Goal: Task Accomplishment & Management: Use online tool/utility

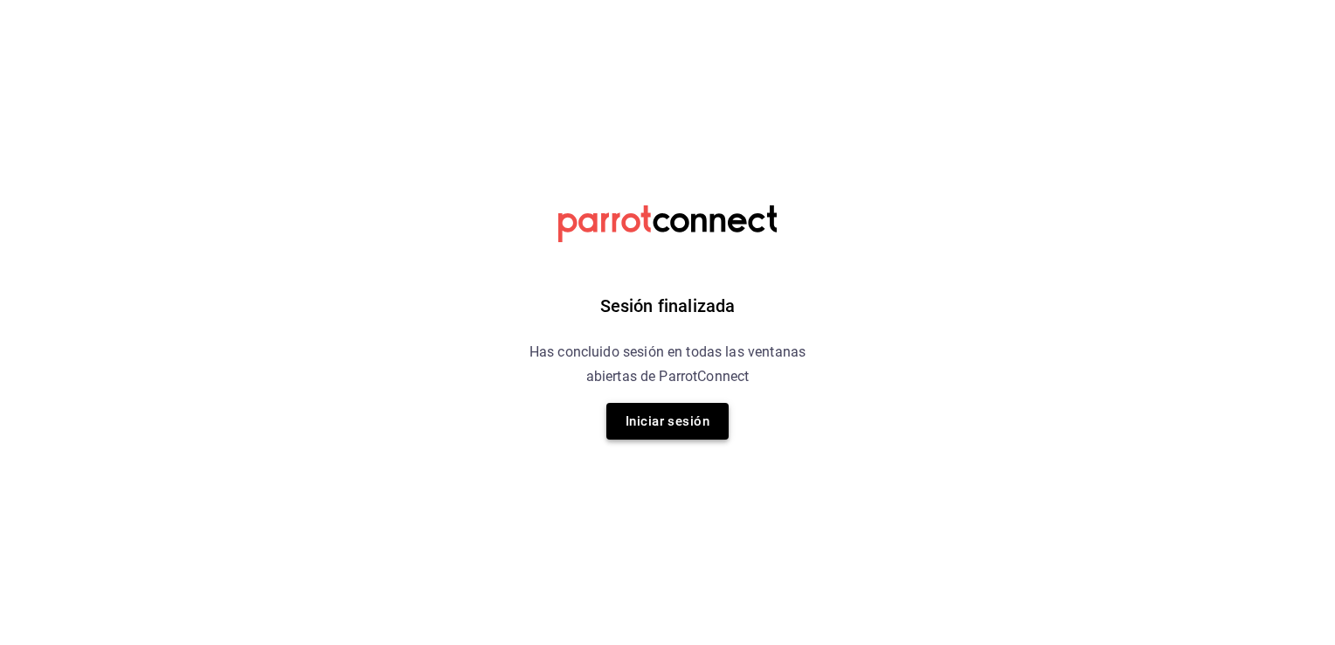
click at [652, 427] on button "Iniciar sesión" at bounding box center [667, 421] width 122 height 37
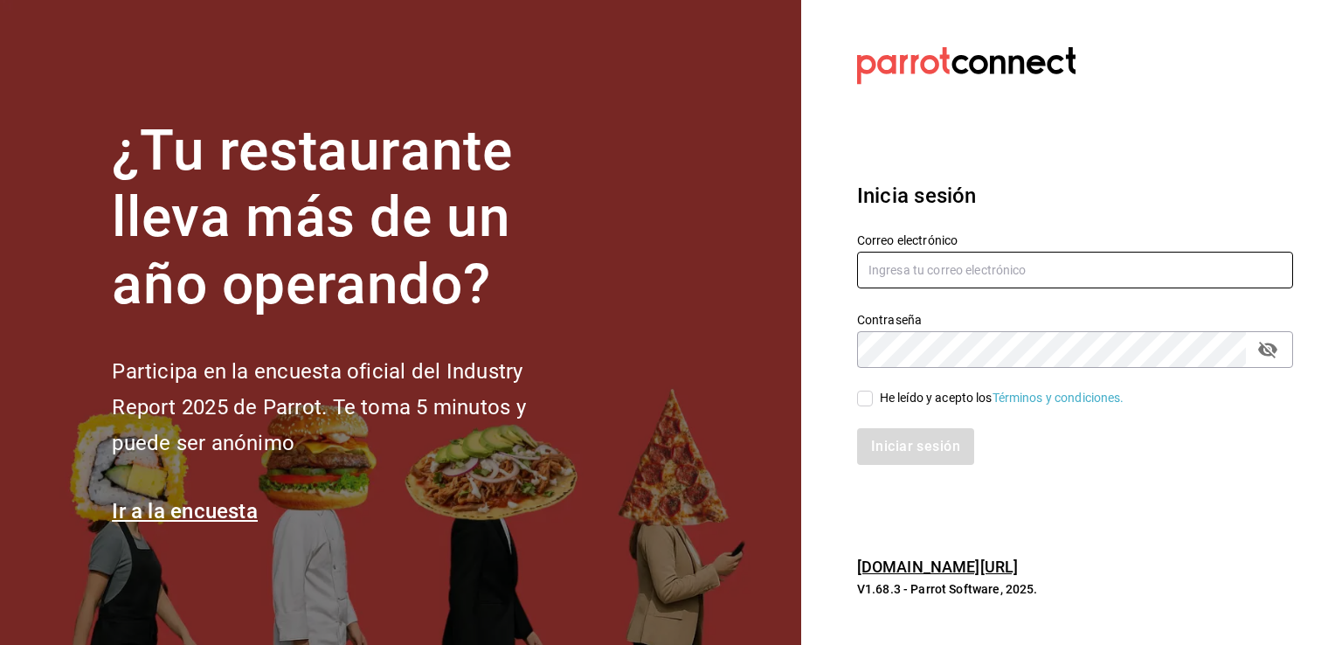
type input "[EMAIL_ADDRESS][DOMAIN_NAME]"
click at [864, 402] on input "He leído y acepto los Términos y condiciones." at bounding box center [865, 398] width 16 height 16
checkbox input "true"
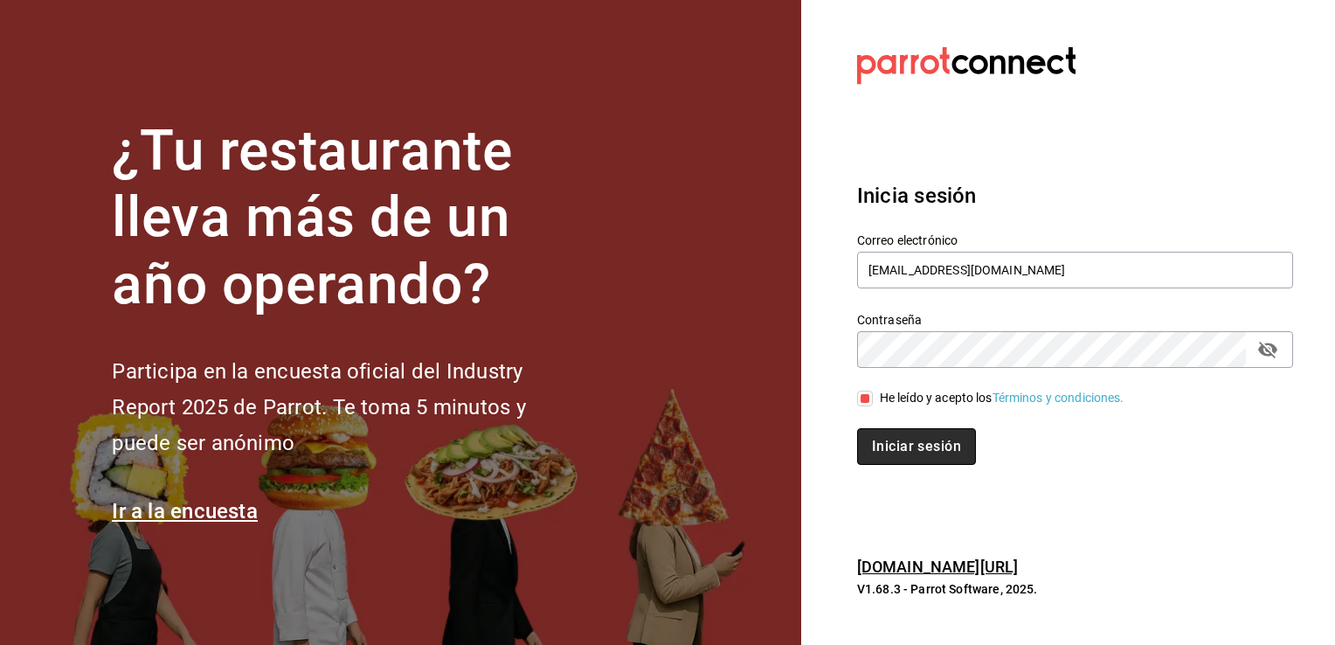
click at [894, 459] on button "Iniciar sesión" at bounding box center [916, 446] width 119 height 37
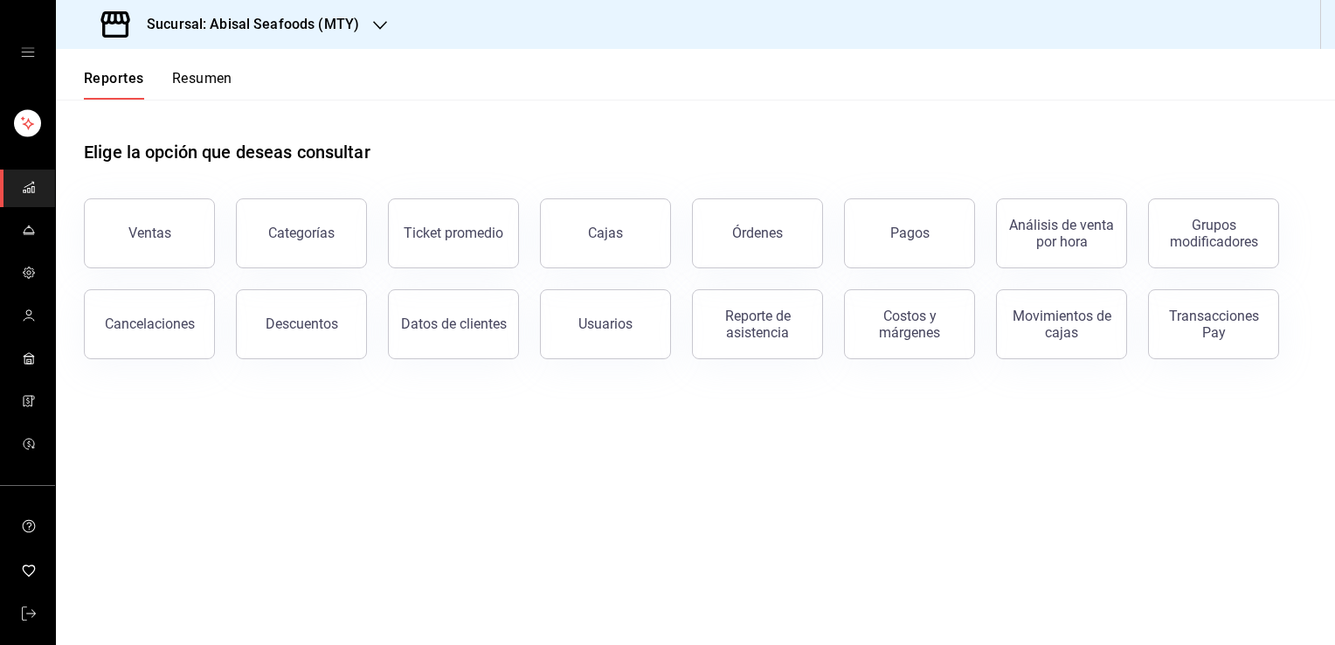
click at [302, 32] on h3 "Sucursal: Abisal Seafoods (MTY)" at bounding box center [246, 24] width 226 height 21
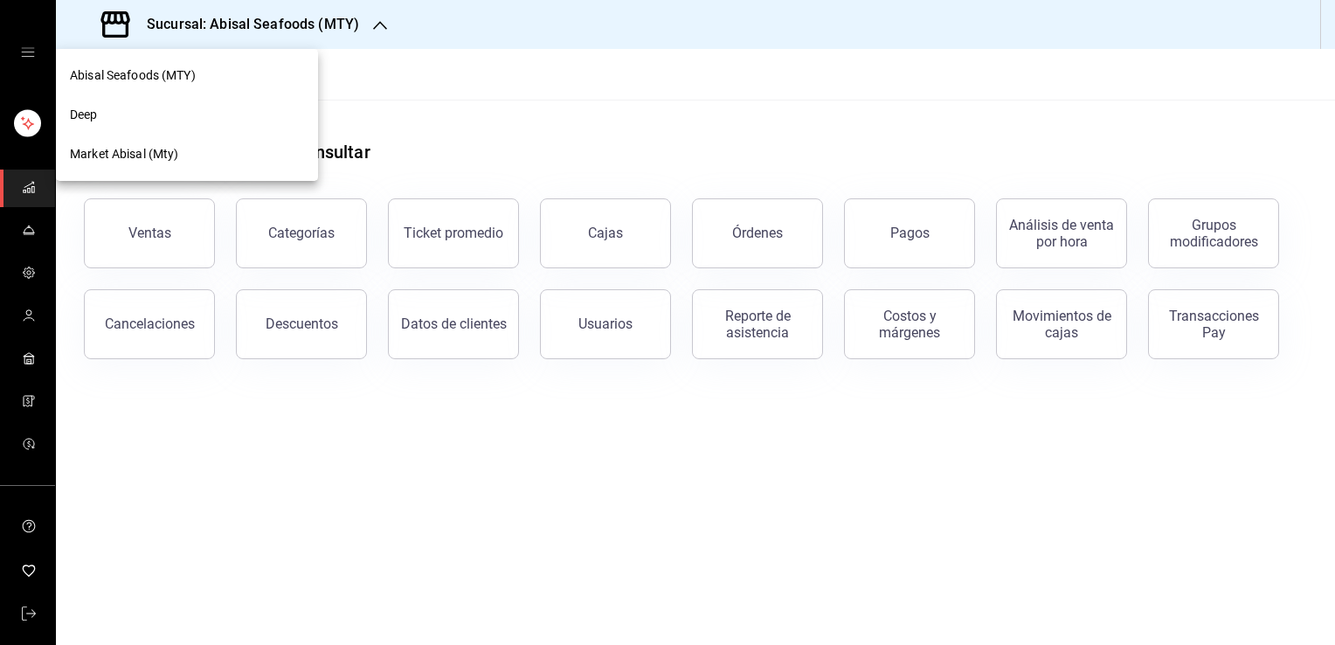
click at [160, 115] on div "Deep" at bounding box center [187, 115] width 234 height 18
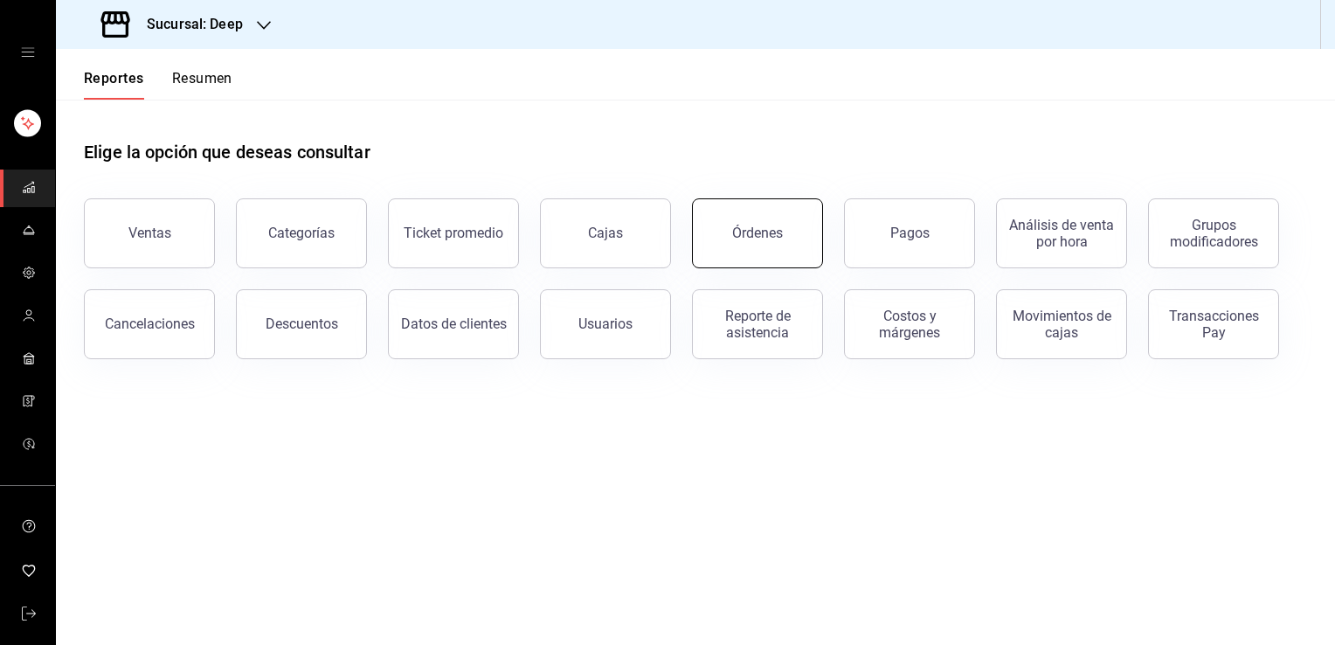
click at [729, 252] on button "Órdenes" at bounding box center [757, 233] width 131 height 70
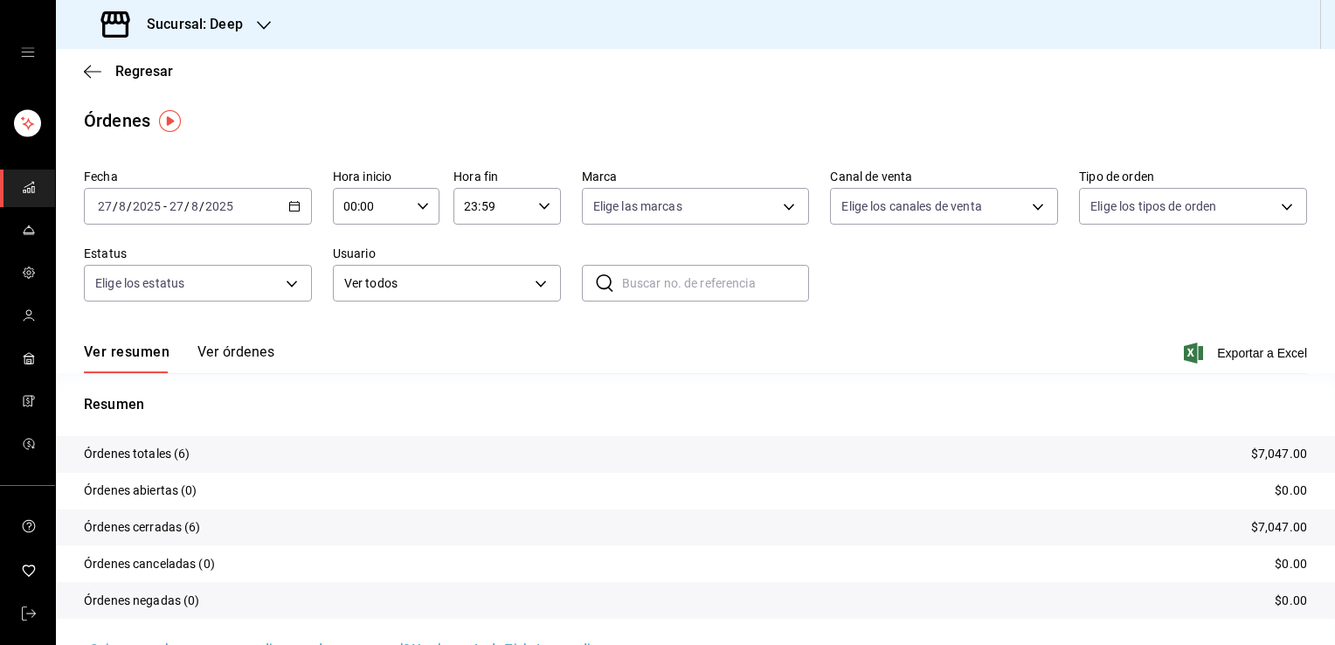
click at [181, 208] on input "27" at bounding box center [177, 206] width 16 height 14
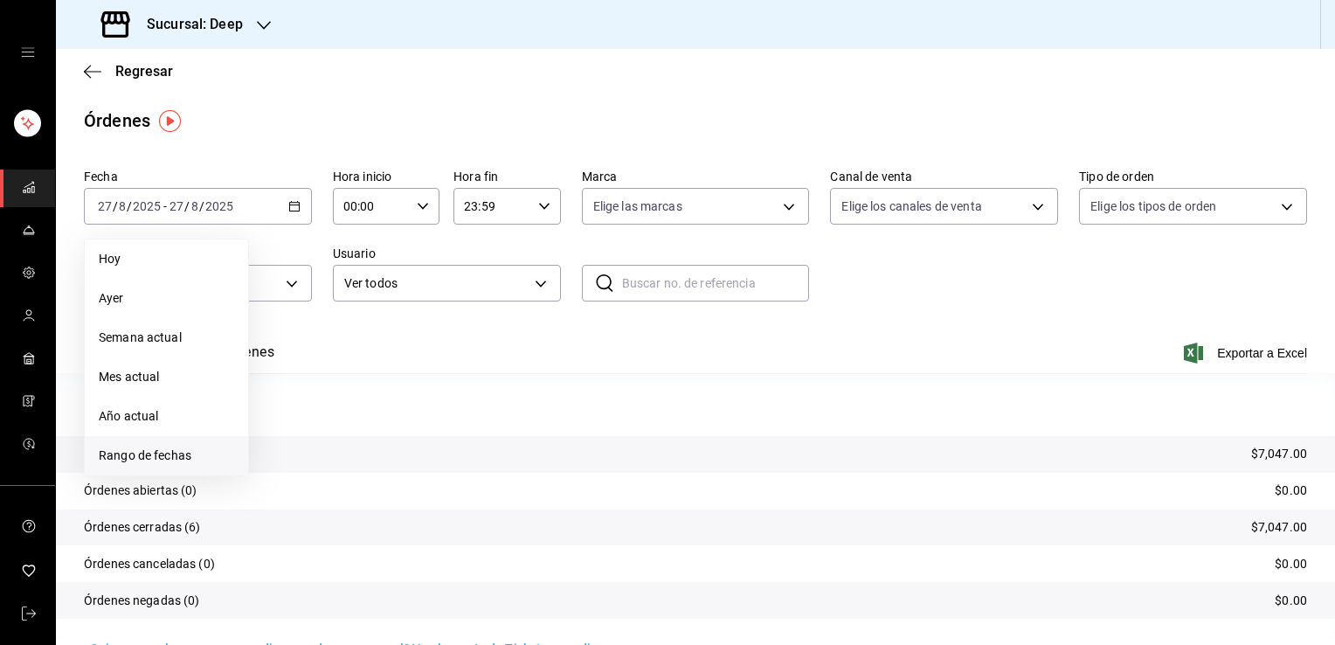
click at [173, 459] on span "Rango de fechas" at bounding box center [166, 455] width 135 height 18
click at [283, 432] on abbr "18" at bounding box center [285, 437] width 11 height 12
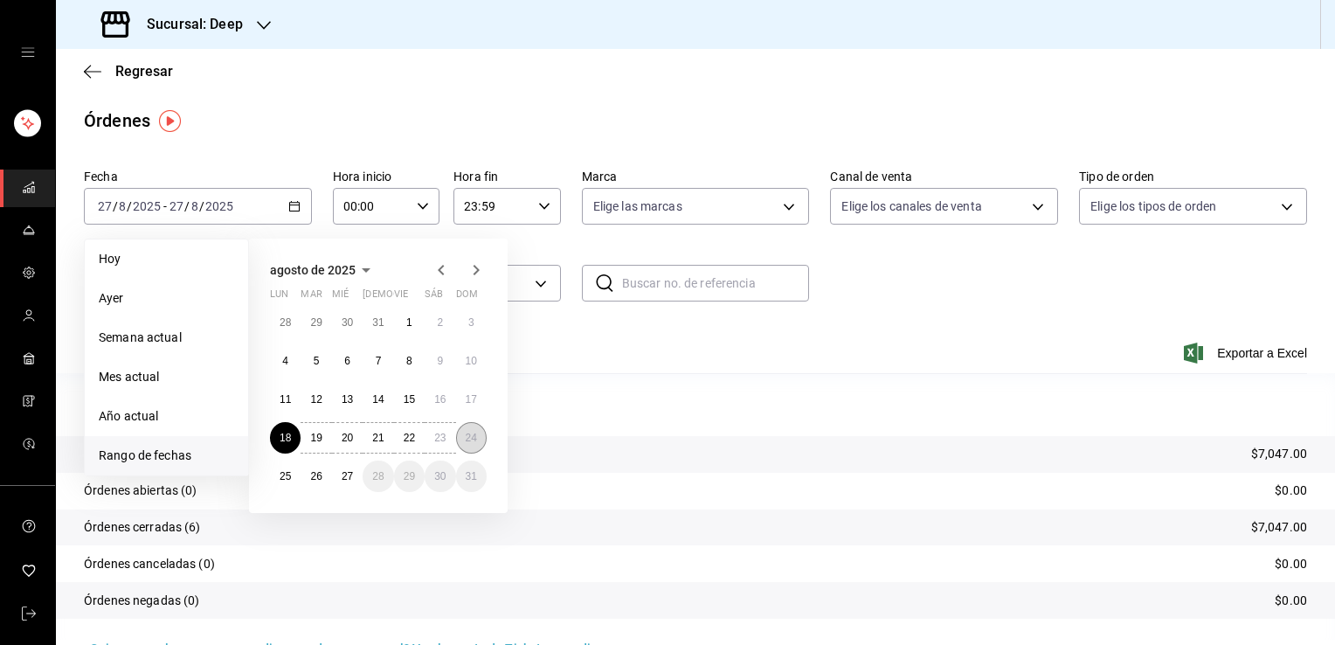
click at [472, 441] on abbr "24" at bounding box center [471, 437] width 11 height 12
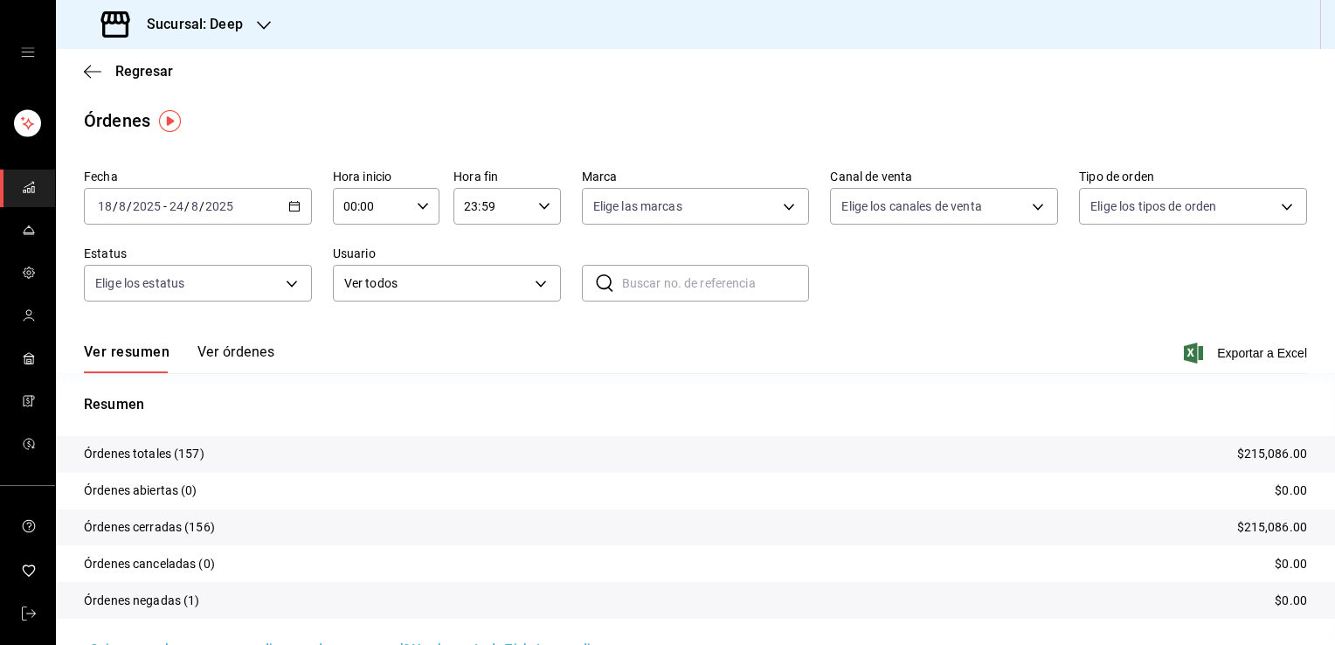
click at [255, 357] on button "Ver órdenes" at bounding box center [235, 358] width 77 height 30
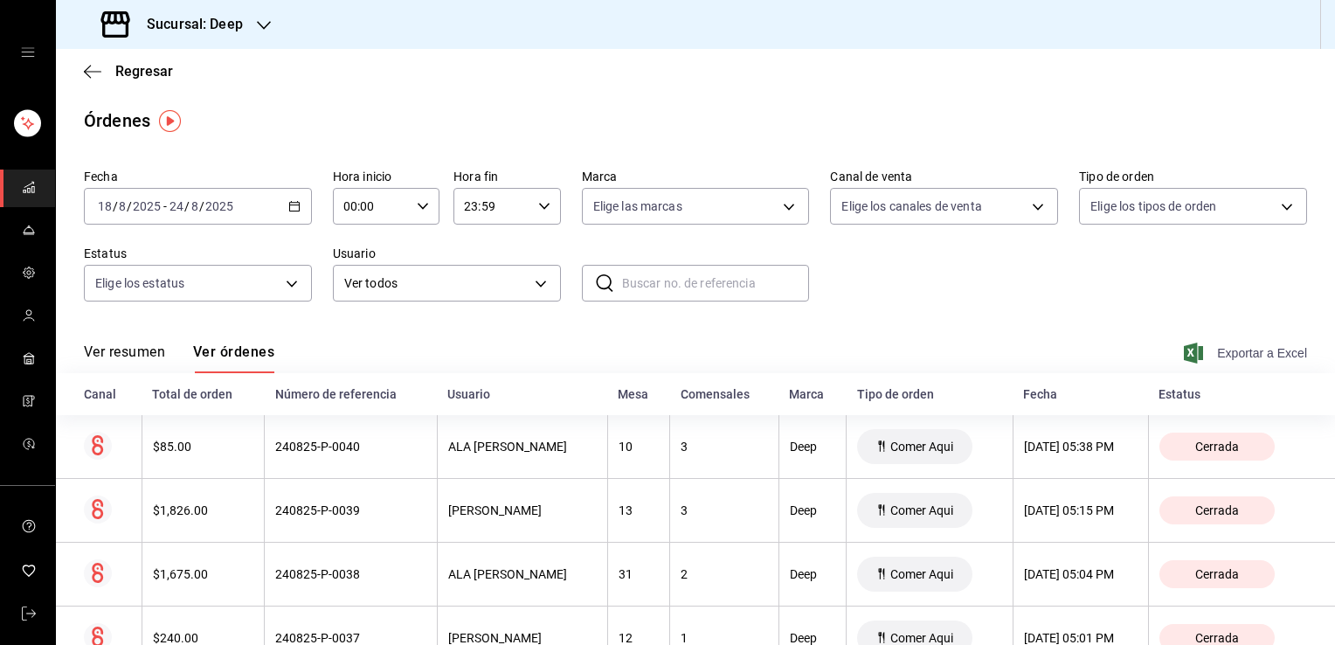
click at [1227, 351] on span "Exportar a Excel" at bounding box center [1247, 352] width 120 height 21
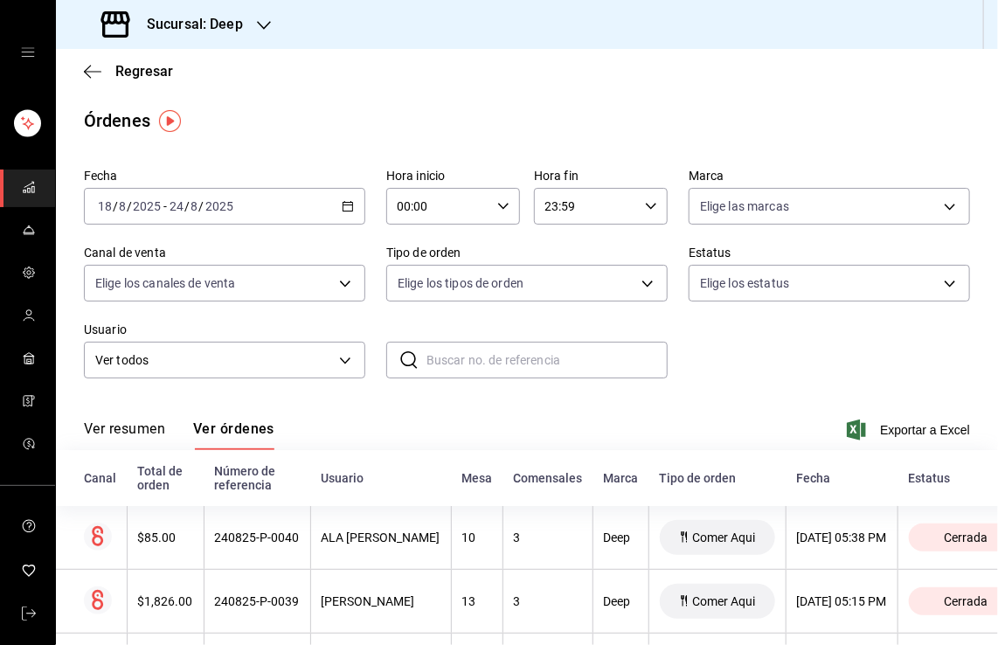
click at [751, 363] on div "Fecha 2025-08-18 18 / 8 / 2025 - 2025-08-24 24 / 8 / 2025 Hora inicio 00:00 Hor…" at bounding box center [527, 281] width 886 height 238
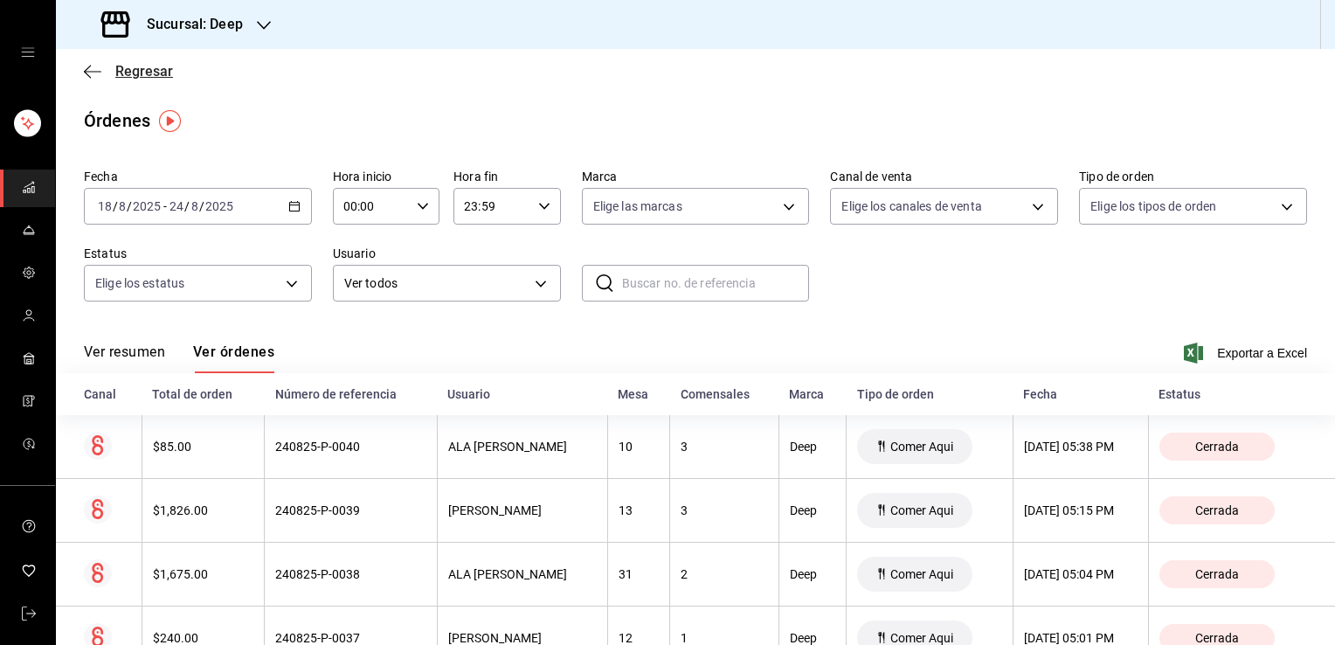
click at [153, 72] on span "Regresar" at bounding box center [144, 71] width 58 height 17
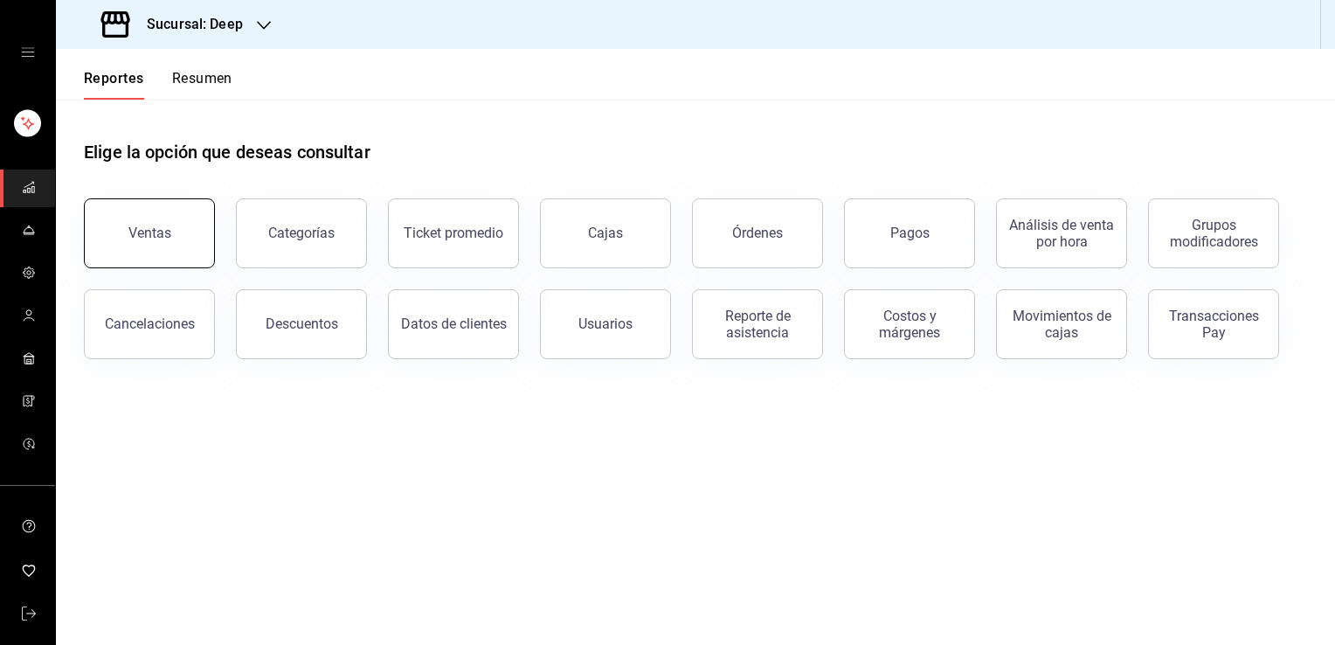
click at [161, 218] on button "Ventas" at bounding box center [149, 233] width 131 height 70
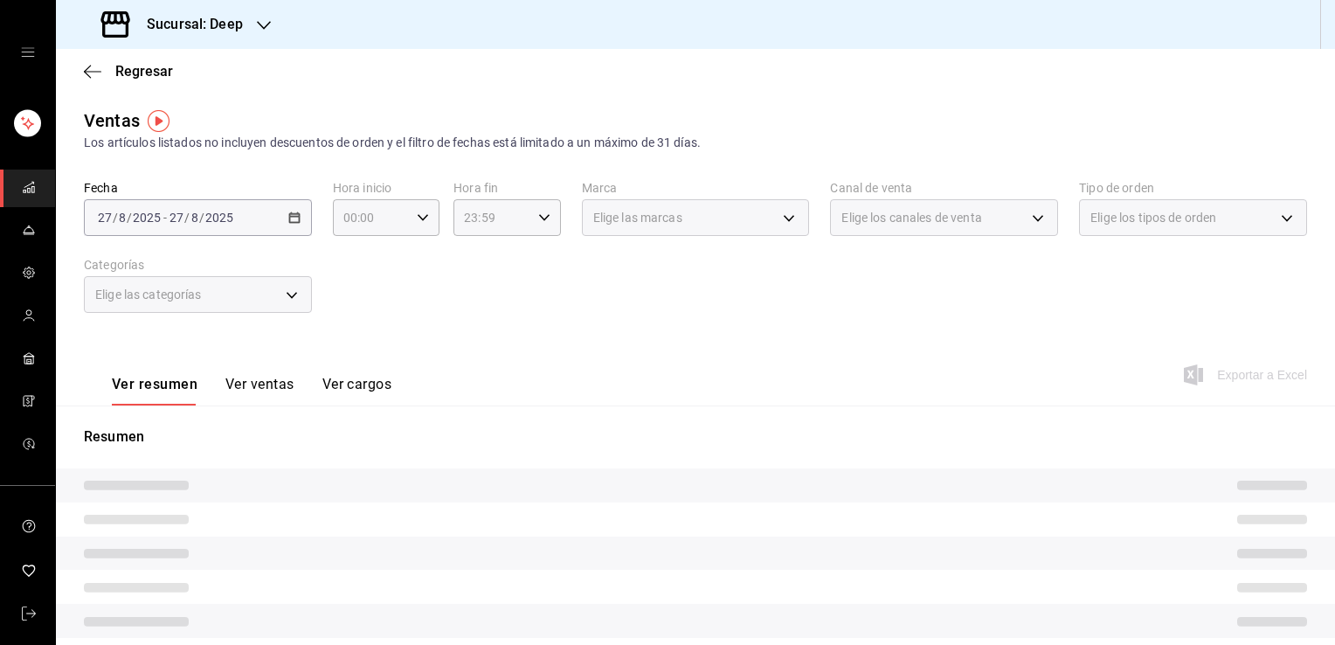
click at [218, 230] on div "2025-08-27 27 / 8 / 2025 - 2025-08-27 27 / 8 / 2025" at bounding box center [198, 217] width 228 height 37
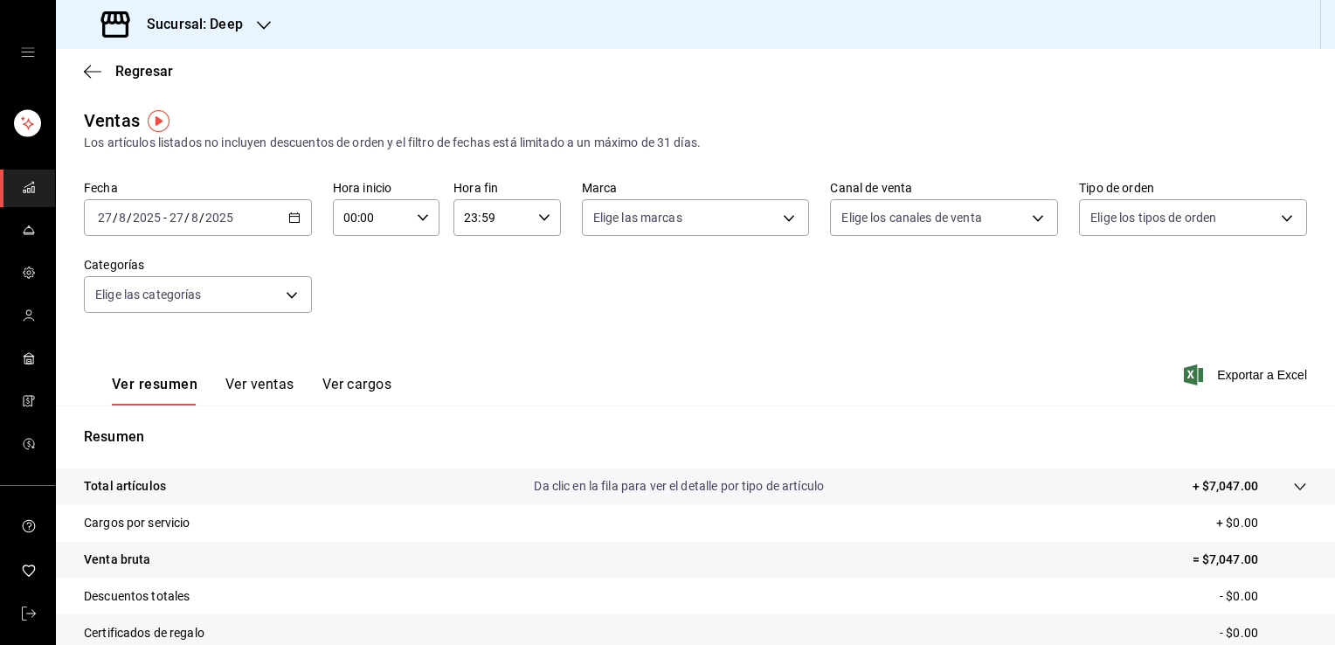
click at [233, 217] on div "2025-08-27 27 / 8 / 2025" at bounding box center [201, 218] width 68 height 14
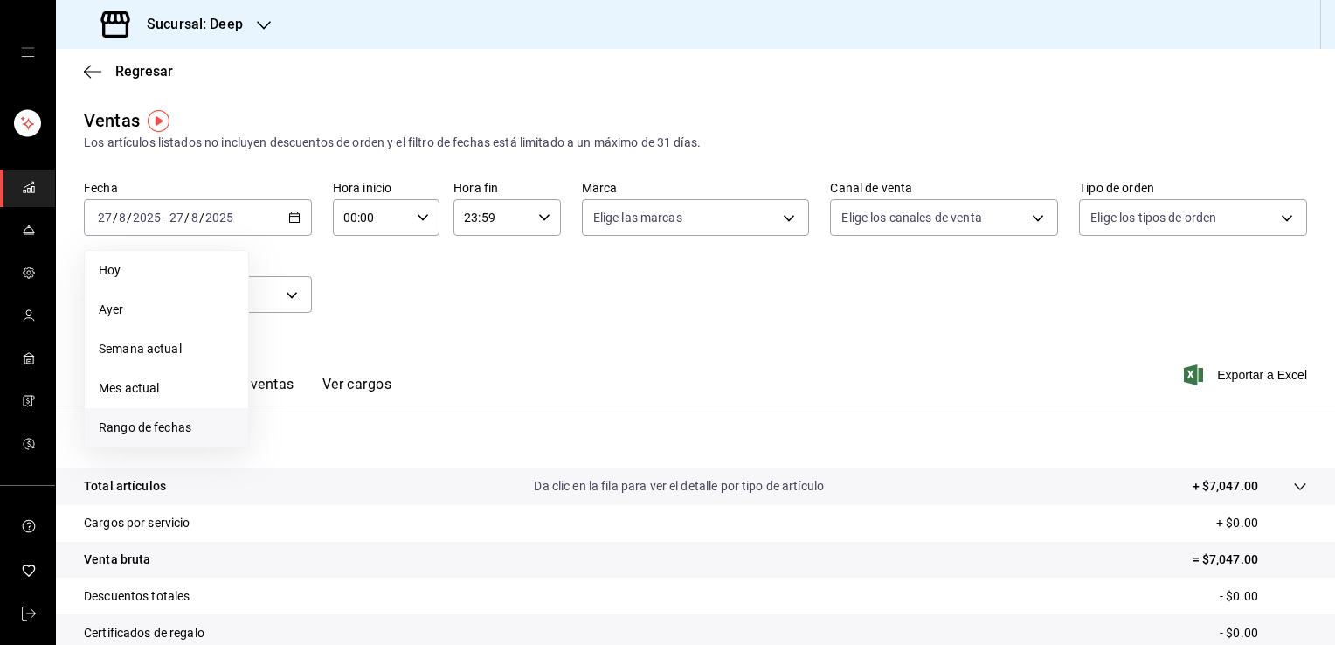
click at [177, 431] on span "Rango de fechas" at bounding box center [166, 427] width 135 height 18
click at [292, 445] on button "18" at bounding box center [285, 448] width 31 height 31
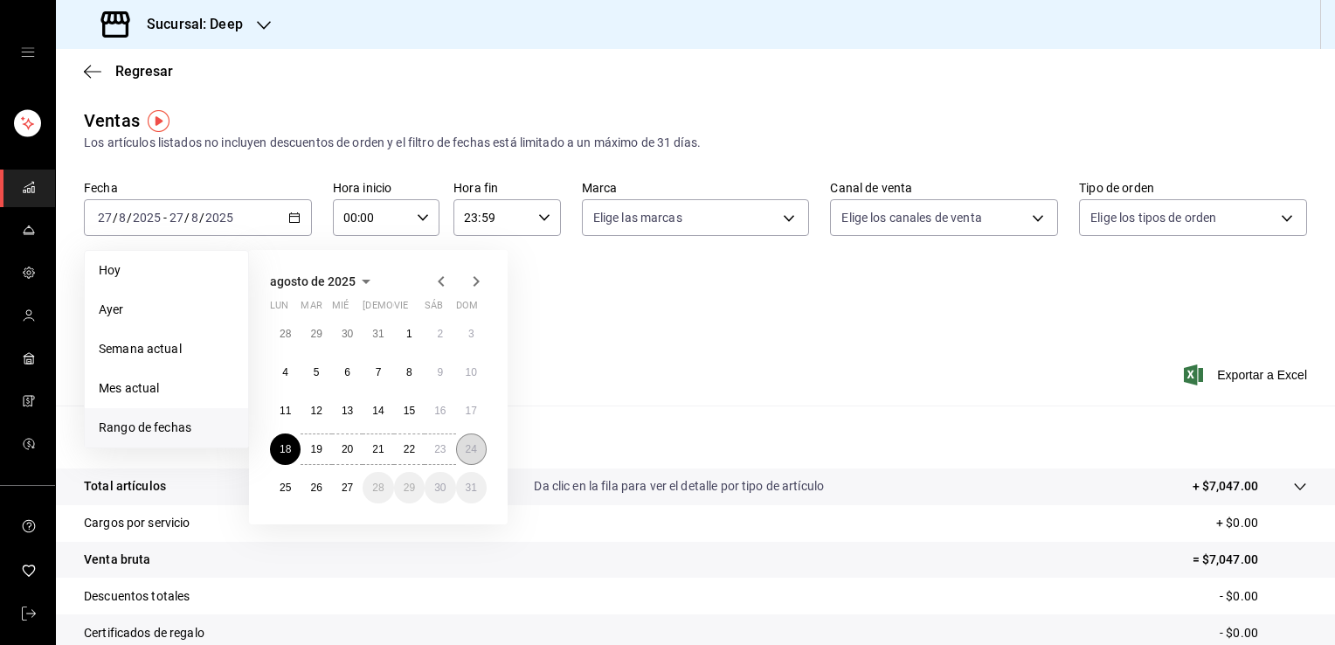
click at [475, 450] on abbr "24" at bounding box center [471, 449] width 11 height 12
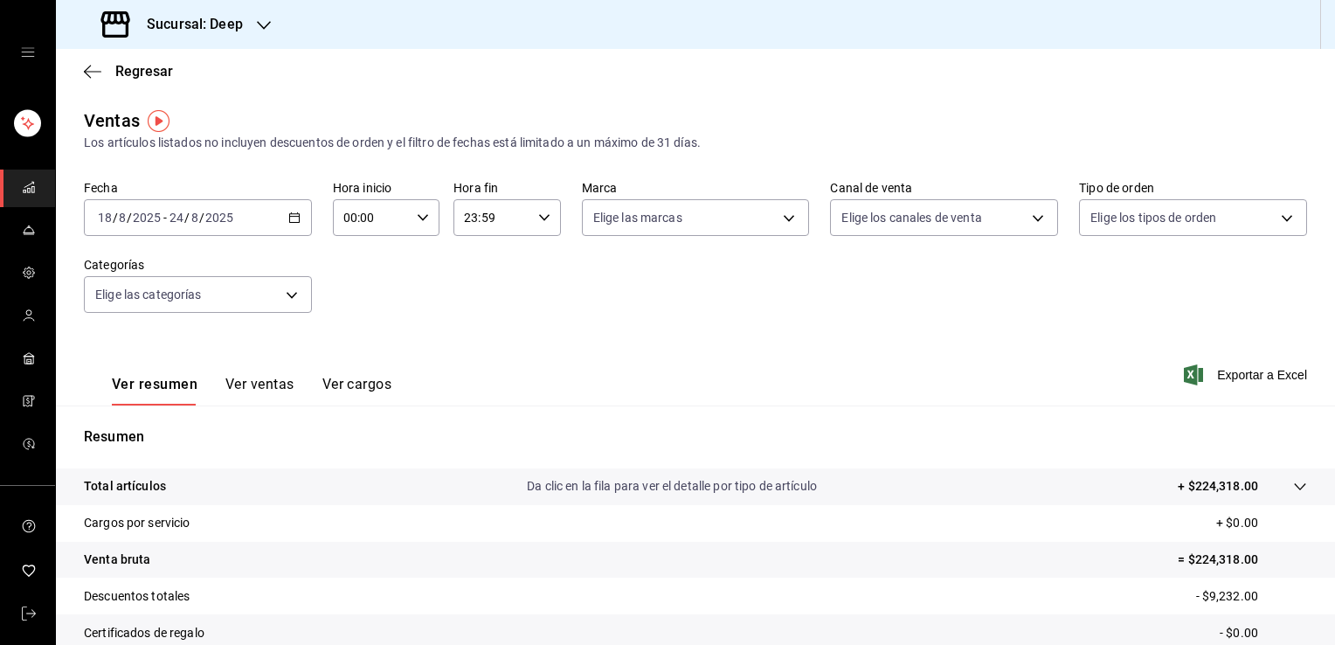
click at [279, 390] on button "Ver ventas" at bounding box center [259, 391] width 69 height 30
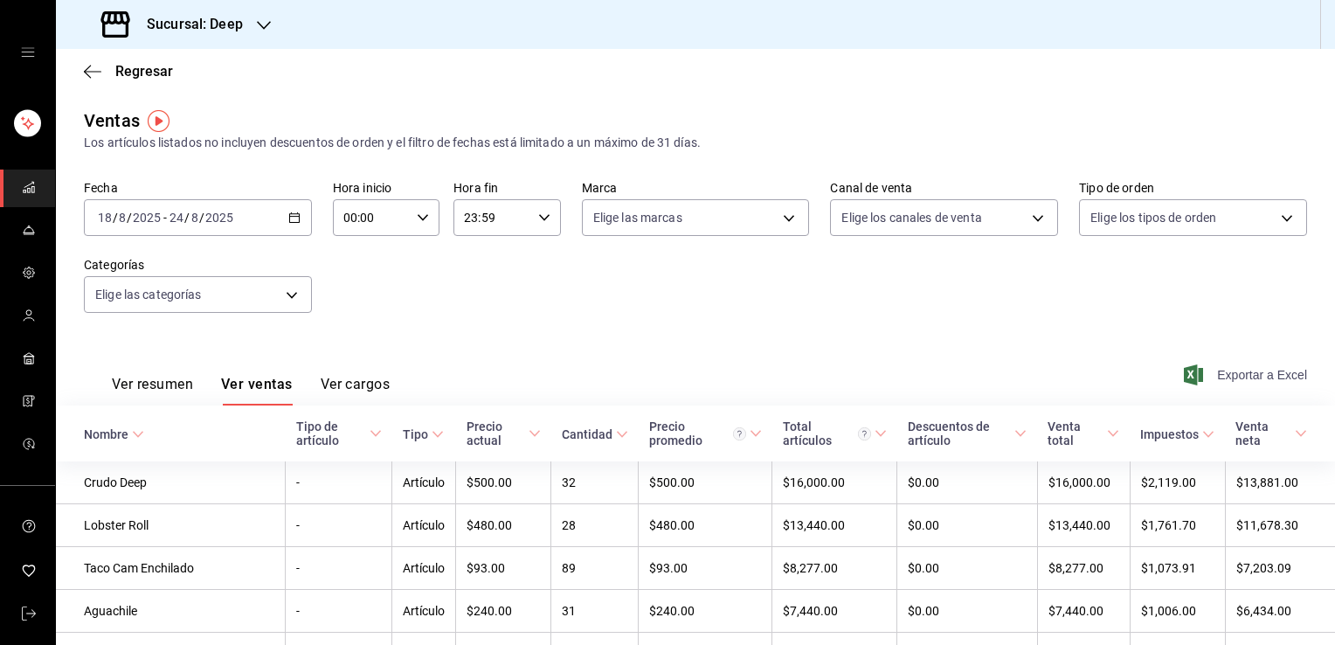
click at [1247, 377] on span "Exportar a Excel" at bounding box center [1247, 374] width 120 height 21
